Goal: Book appointment/travel/reservation

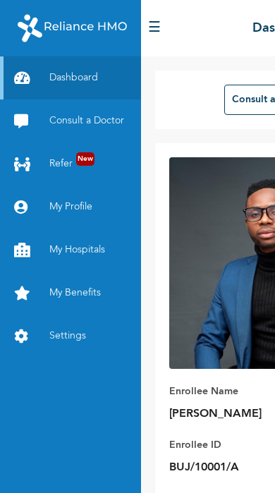
click at [90, 248] on link "My Hospitals" at bounding box center [70, 250] width 141 height 43
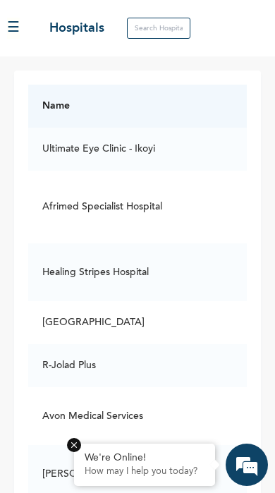
click at [27, 18] on div "☰" at bounding box center [17, 28] width 20 height 21
click at [27, 20] on div "☰" at bounding box center [17, 28] width 20 height 21
click at [19, 30] on button "☰" at bounding box center [13, 28] width 13 height 21
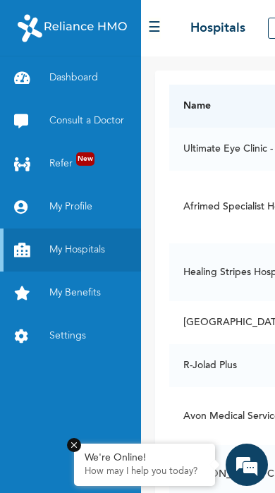
click at [94, 287] on link "My Benefits" at bounding box center [70, 293] width 141 height 43
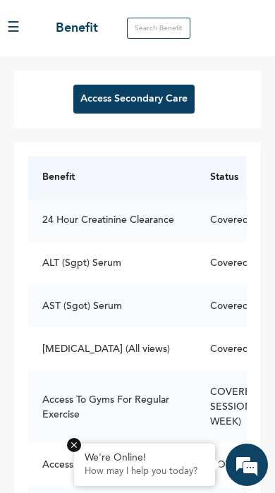
click at [157, 106] on button "Access Secondary Care" at bounding box center [133, 99] width 121 height 29
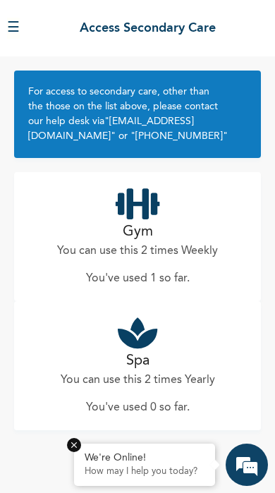
click at [141, 347] on icon at bounding box center [138, 332] width 40 height 35
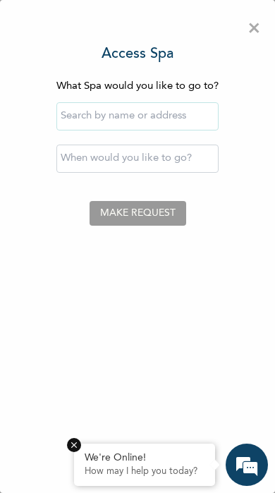
click at [183, 110] on input "text" at bounding box center [137, 116] width 162 height 28
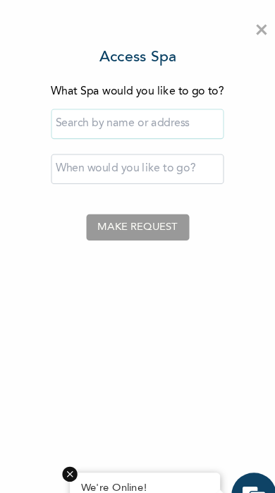
click at [167, 114] on input "text" at bounding box center [137, 116] width 162 height 28
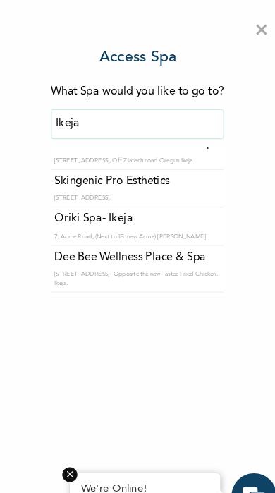
scroll to position [196, 0]
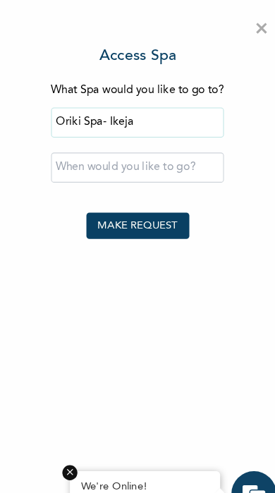
click at [167, 114] on input "Oriki Spa- Ikeja" at bounding box center [137, 116] width 162 height 28
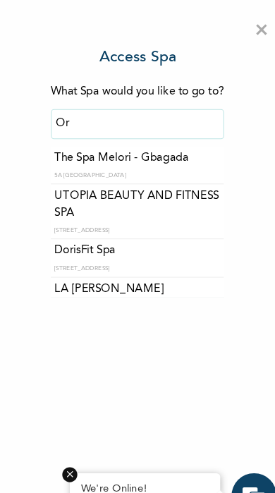
type input "O"
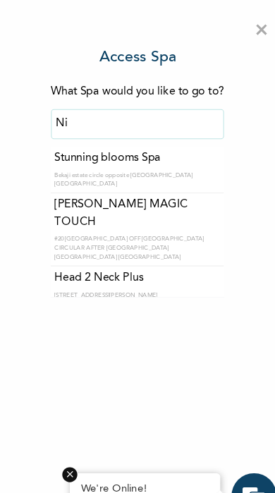
type input "N"
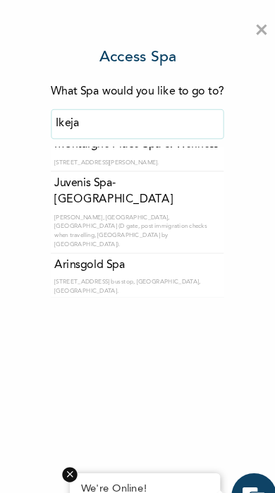
scroll to position [509, 0]
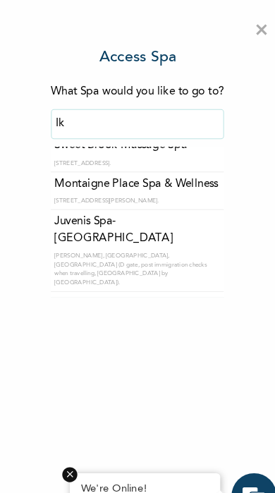
type input "I"
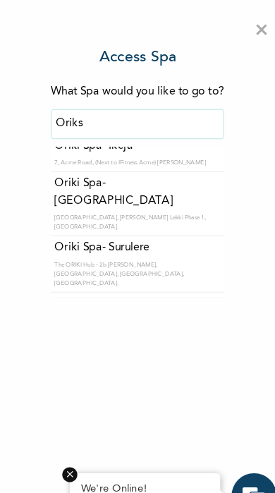
scroll to position [0, 0]
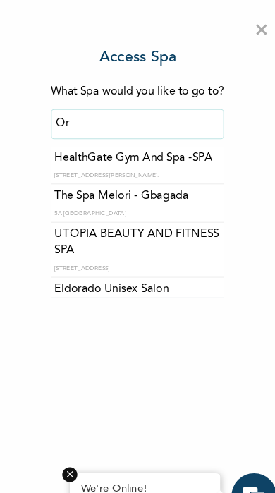
type input "O"
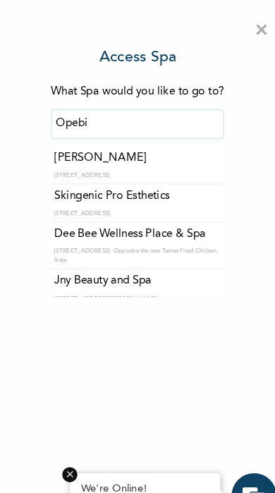
type input "Opebi"
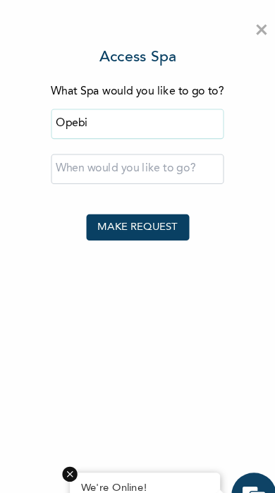
click at [248, 32] on span "×" at bounding box center [254, 29] width 13 height 30
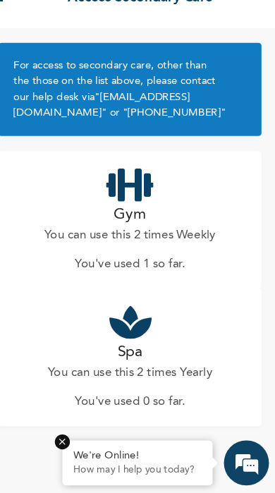
click at [131, 315] on icon at bounding box center [138, 332] width 40 height 35
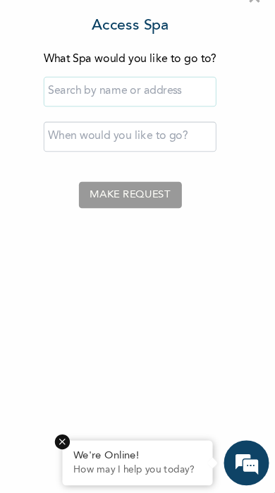
click at [166, 102] on input "text" at bounding box center [137, 116] width 162 height 28
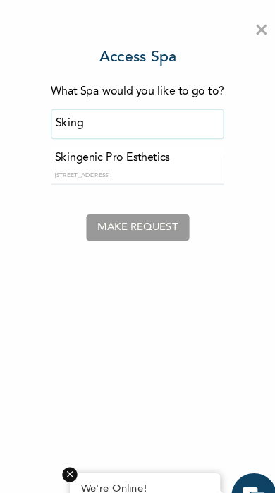
type input "Skingenic Pro Esthetics"
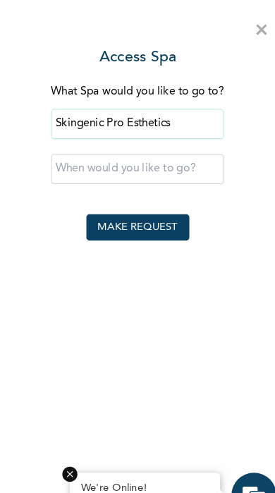
click at [73, 154] on input "text" at bounding box center [137, 159] width 162 height 28
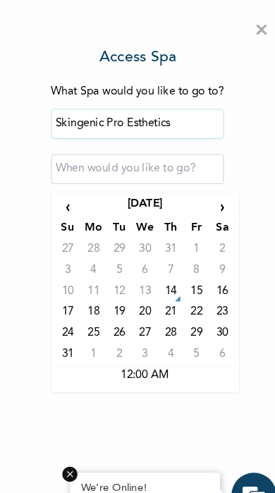
click at [167, 273] on td "14" at bounding box center [169, 276] width 24 height 20
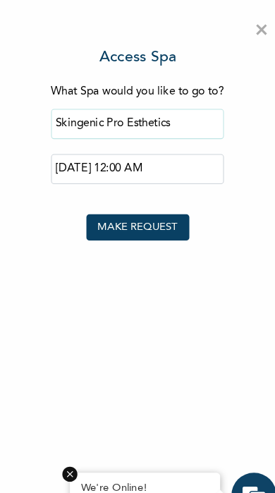
click at [161, 155] on input "[DATE] 12:00 AM" at bounding box center [137, 159] width 162 height 28
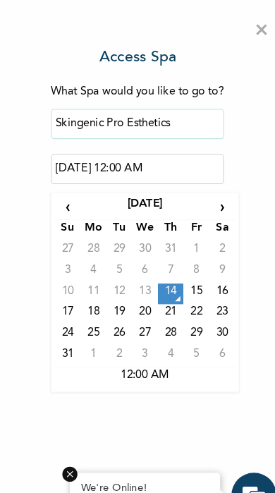
click at [148, 350] on td "12:00 AM" at bounding box center [144, 355] width 169 height 20
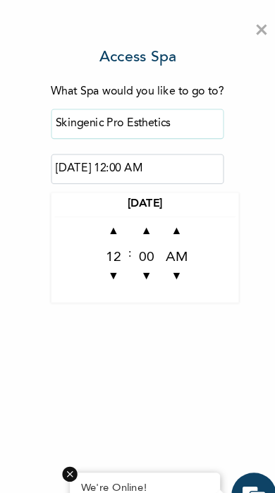
click at [110, 220] on span "▲" at bounding box center [115, 218] width 28 height 28
click at [110, 252] on span "▼" at bounding box center [115, 260] width 28 height 28
click at [109, 252] on span "▼" at bounding box center [115, 260] width 28 height 28
click at [111, 258] on span "▼" at bounding box center [115, 260] width 28 height 28
click at [112, 259] on span "▼" at bounding box center [115, 260] width 28 height 28
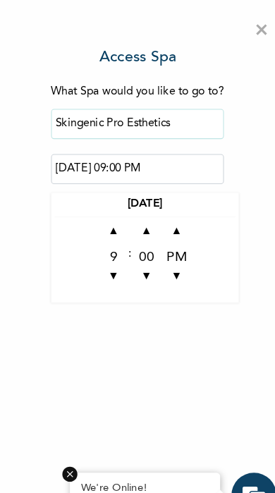
click at [107, 256] on span "▼" at bounding box center [115, 260] width 28 height 28
click at [106, 255] on span "▼" at bounding box center [115, 260] width 28 height 28
click at [109, 258] on span "▼" at bounding box center [115, 260] width 28 height 28
type input "[DATE] 06:00 PM"
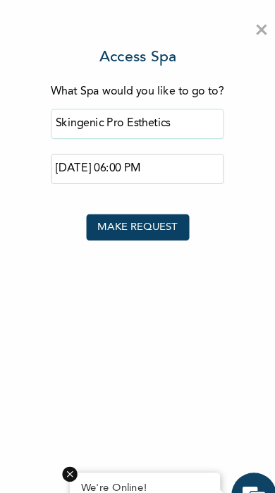
click at [164, 306] on div "× Access Spa What Spa would you like to go to? Skingenic Pro Esthetics [DATE] 0…" at bounding box center [137, 246] width 275 height 493
click at [143, 210] on button "MAKE REQUEST" at bounding box center [138, 213] width 97 height 25
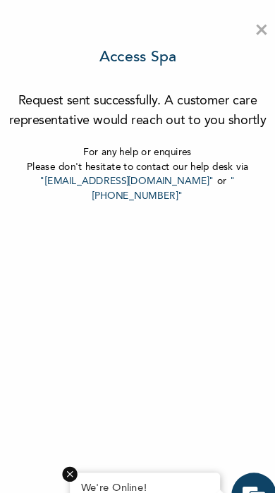
click at [248, 29] on span "×" at bounding box center [254, 29] width 13 height 30
